Goal: Transaction & Acquisition: Purchase product/service

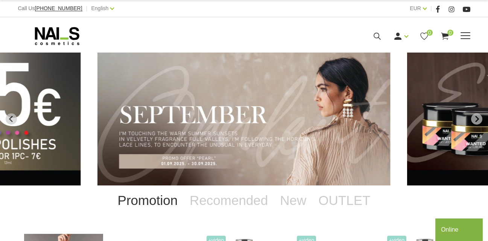
click at [378, 36] on icon at bounding box center [376, 36] width 9 height 9
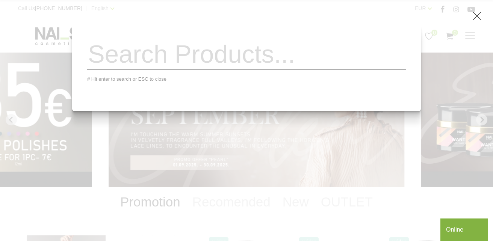
click at [477, 25] on div "# Hit enter to search or ESC to close" at bounding box center [246, 120] width 493 height 241
click at [477, 21] on div "# Hit enter to search or ESC to close" at bounding box center [246, 120] width 493 height 241
click at [478, 15] on icon at bounding box center [477, 15] width 9 height 9
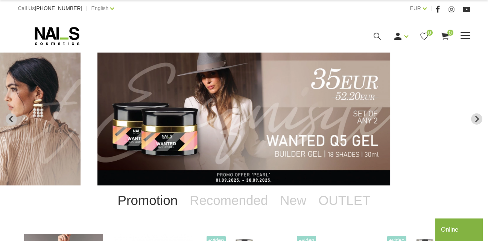
click at [462, 36] on span at bounding box center [465, 36] width 10 height 8
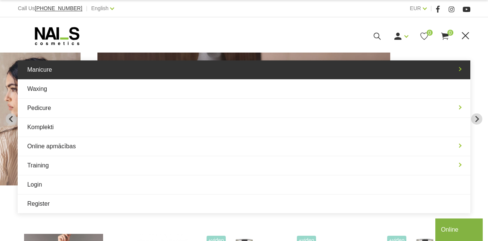
click at [130, 77] on link "Manicure" at bounding box center [244, 70] width 452 height 19
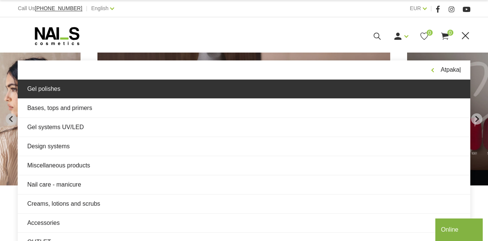
click at [109, 94] on link "Gel polishes" at bounding box center [244, 89] width 452 height 19
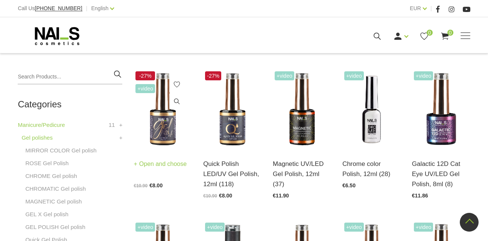
scroll to position [150, 0]
